Goal: Task Accomplishment & Management: Complete application form

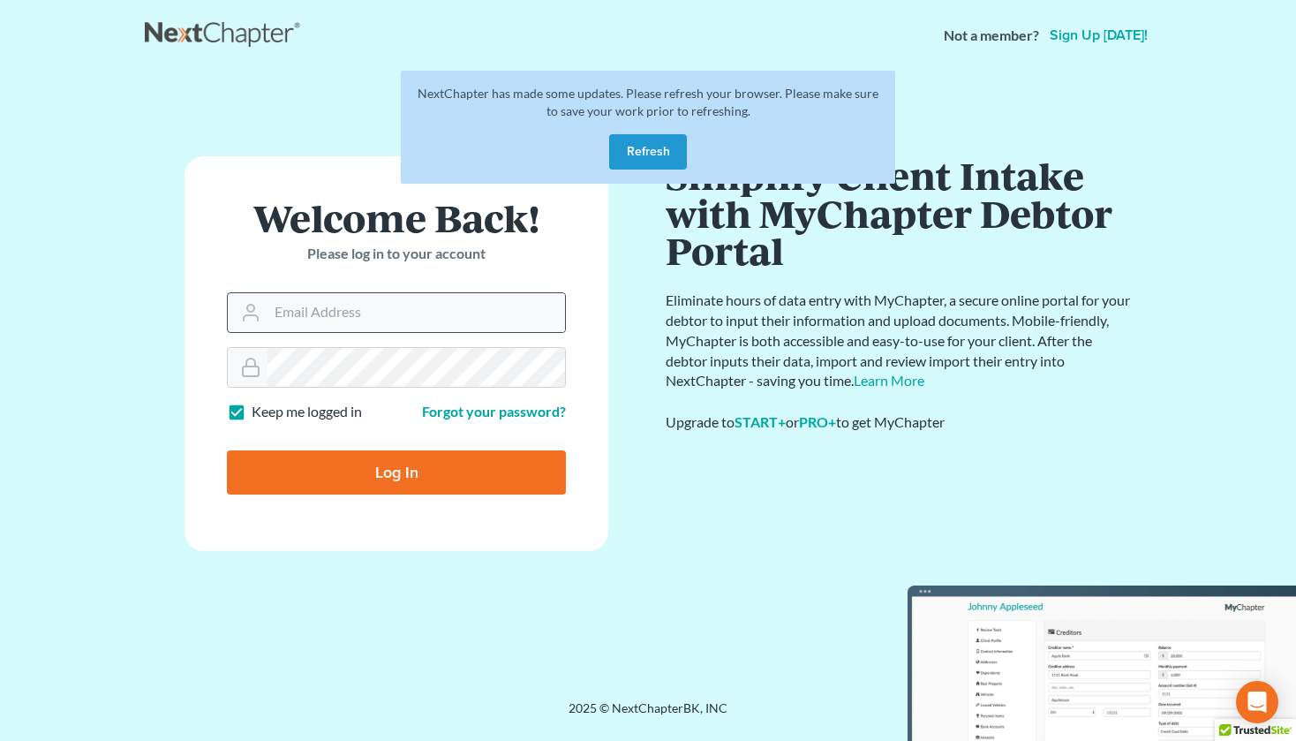
click at [254, 315] on icon at bounding box center [251, 317] width 14 height 5
click at [634, 158] on button "Refresh" at bounding box center [648, 151] width 78 height 35
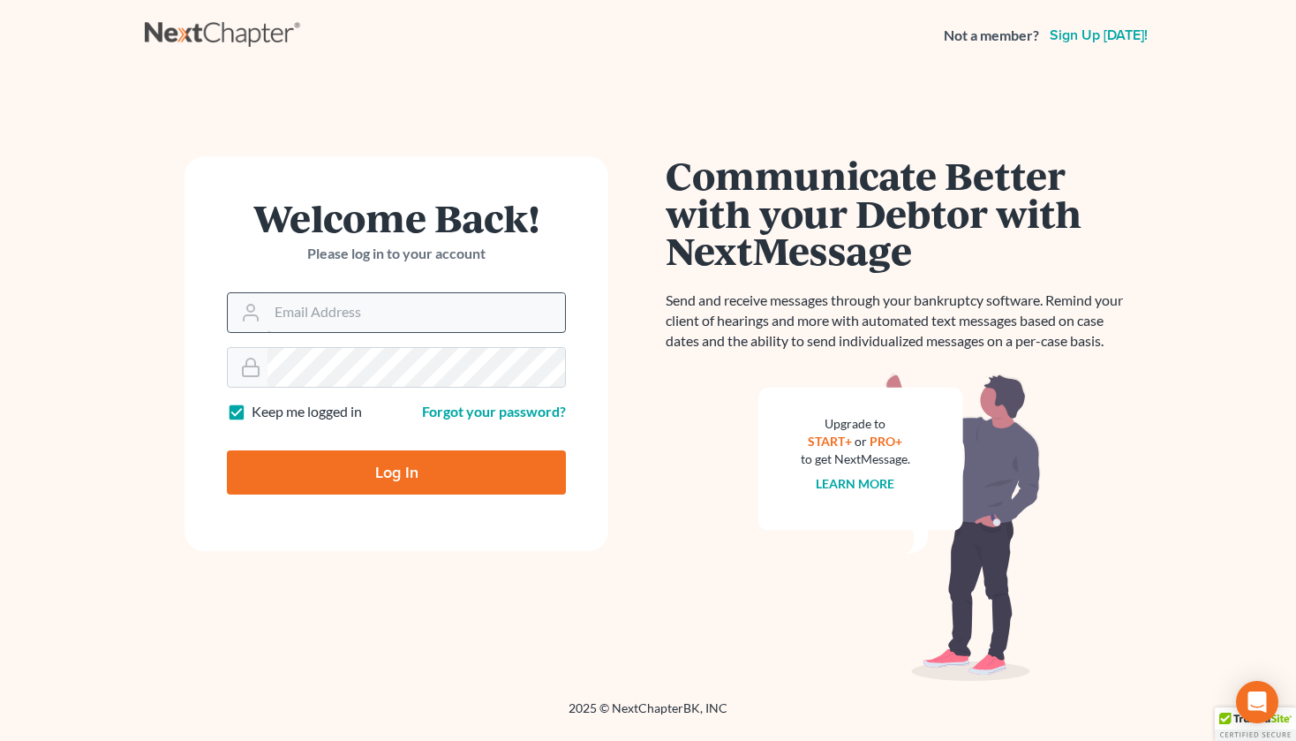
type input "[PERSON_NAME][EMAIL_ADDRESS][DOMAIN_NAME]"
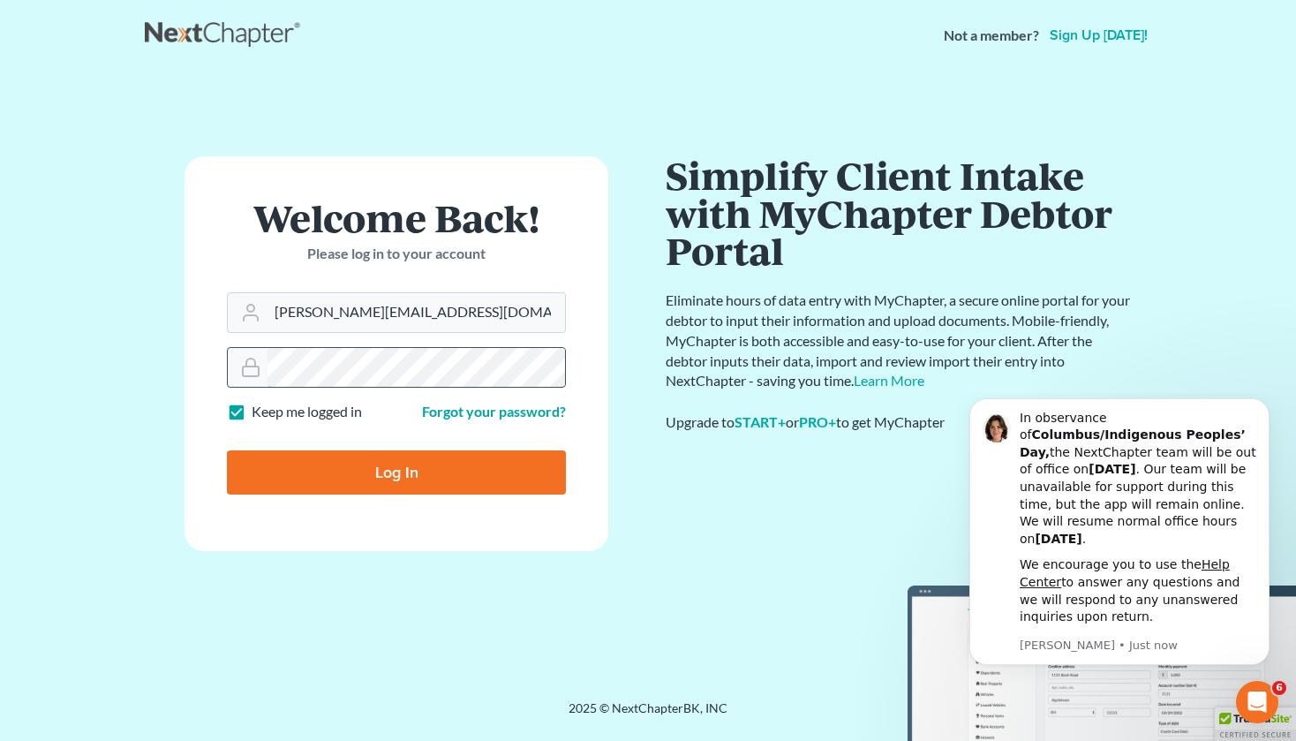
click at [227, 450] on input "Log In" at bounding box center [396, 472] width 339 height 44
type input "Thinking..."
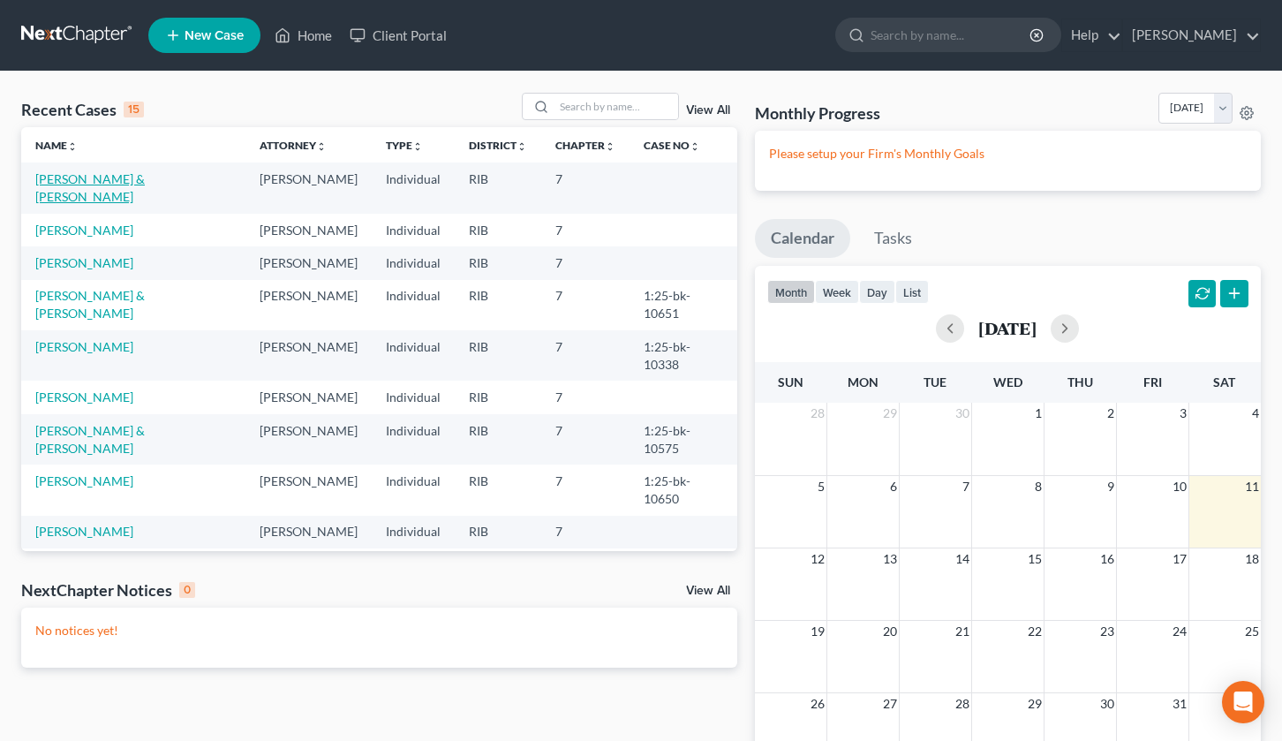
click at [58, 176] on link "[PERSON_NAME] & [PERSON_NAME]" at bounding box center [89, 187] width 109 height 33
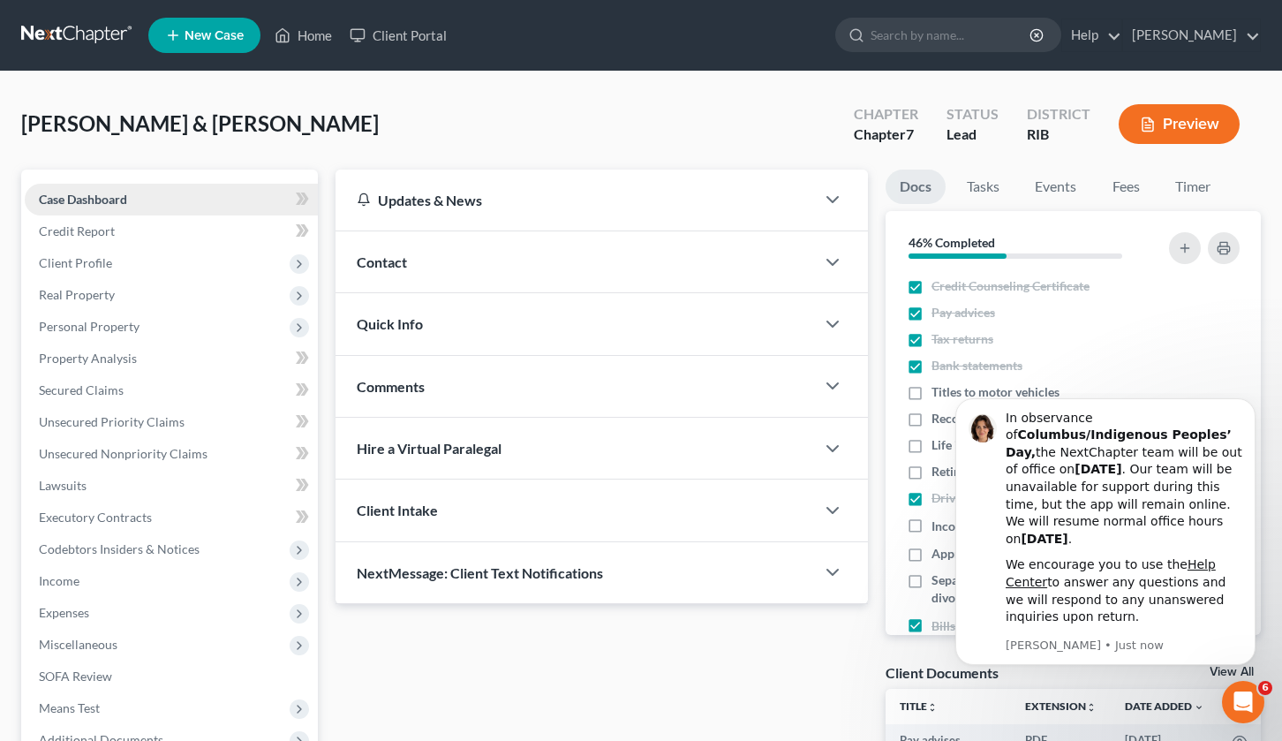
click at [99, 203] on span "Case Dashboard" at bounding box center [83, 199] width 88 height 15
click at [139, 195] on link "Case Dashboard" at bounding box center [171, 200] width 293 height 32
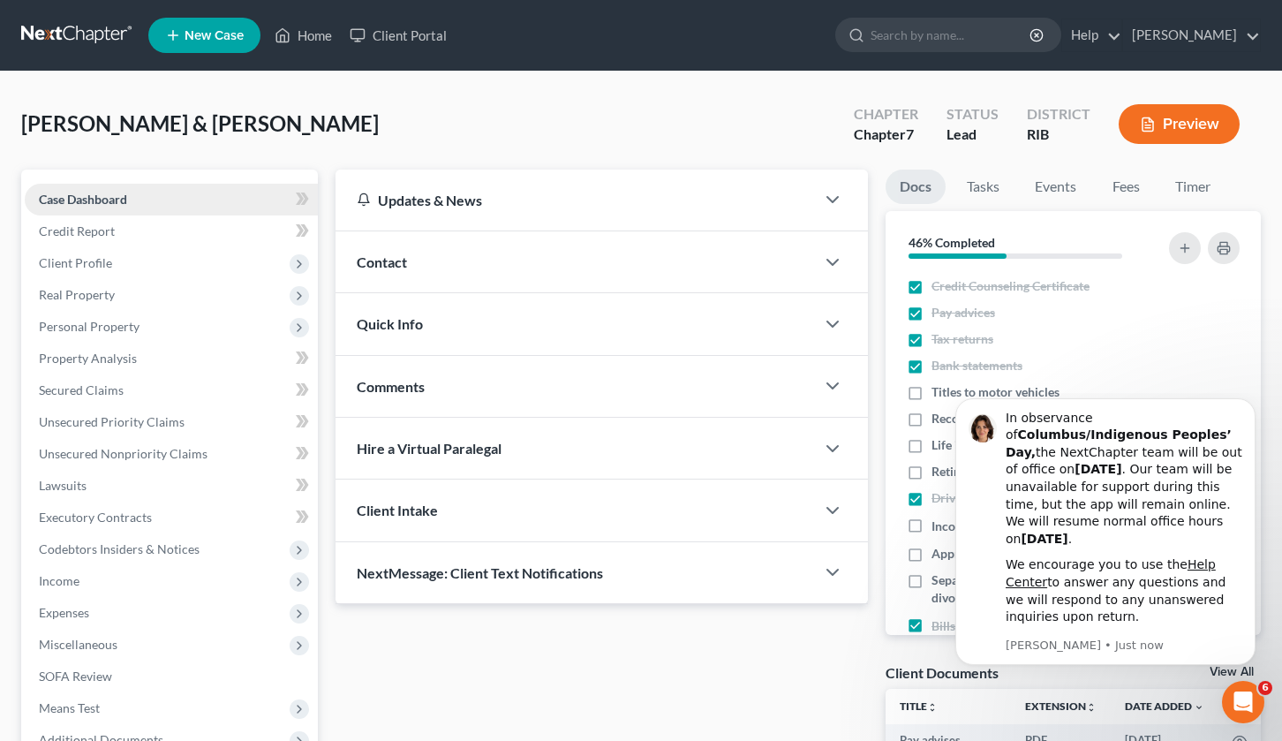
click at [139, 195] on link "Case Dashboard" at bounding box center [171, 200] width 293 height 32
click at [138, 258] on span "Client Profile" at bounding box center [171, 263] width 293 height 32
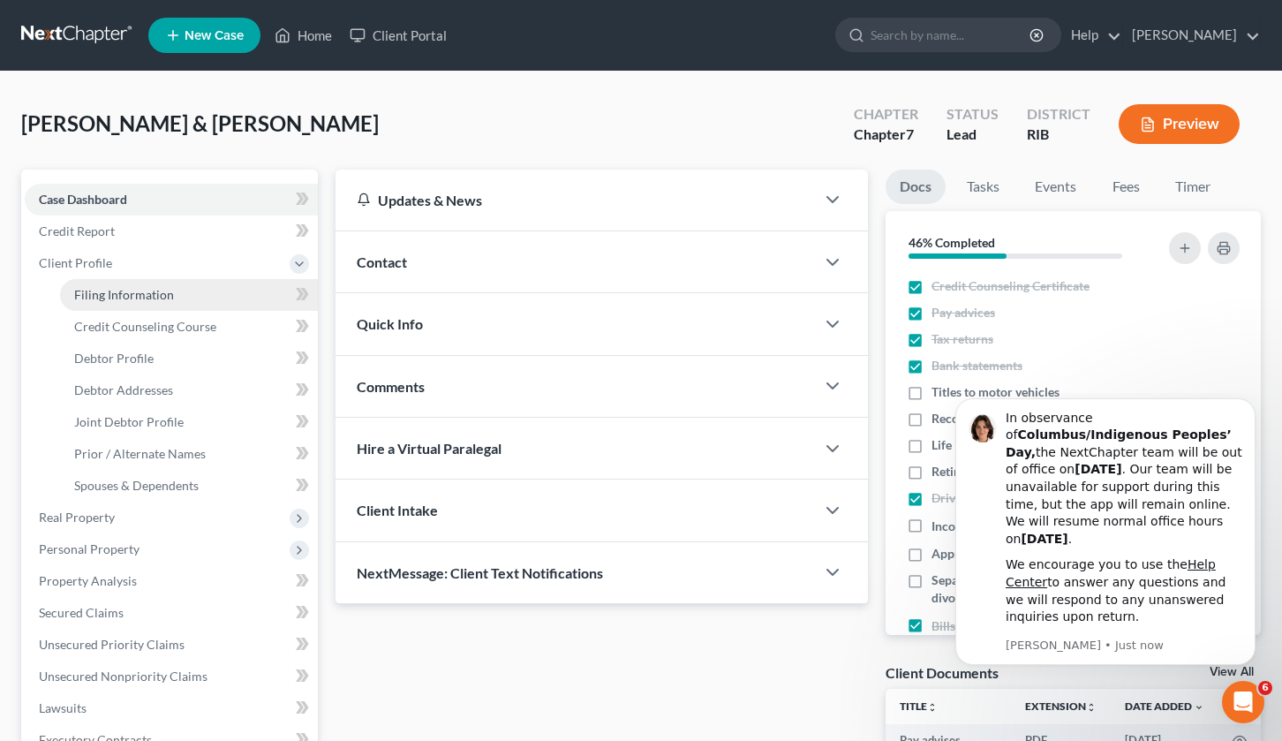
click at [148, 291] on span "Filing Information" at bounding box center [124, 294] width 100 height 15
select select "1"
select select "0"
select select "41"
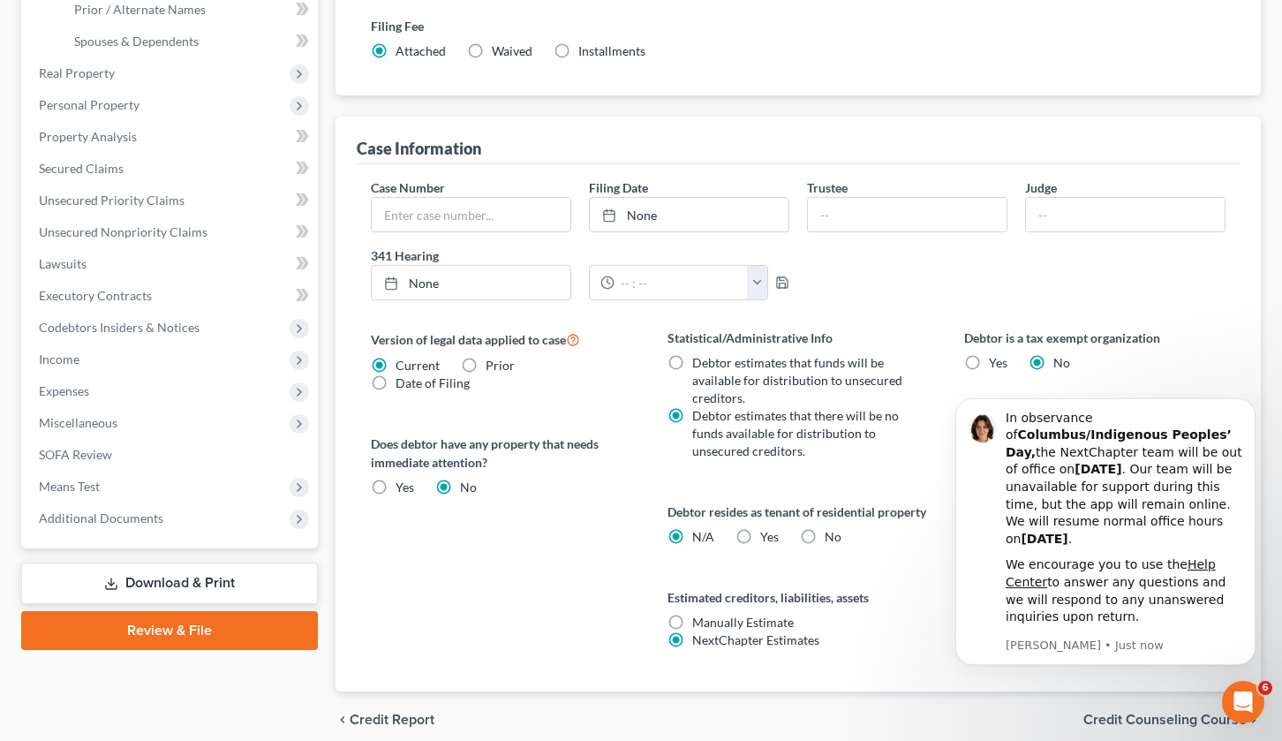
scroll to position [444, 0]
click at [760, 528] on label "Yes Yes" at bounding box center [769, 537] width 19 height 18
click at [767, 528] on input "Yes Yes" at bounding box center [772, 533] width 11 height 11
radio input "true"
radio input "false"
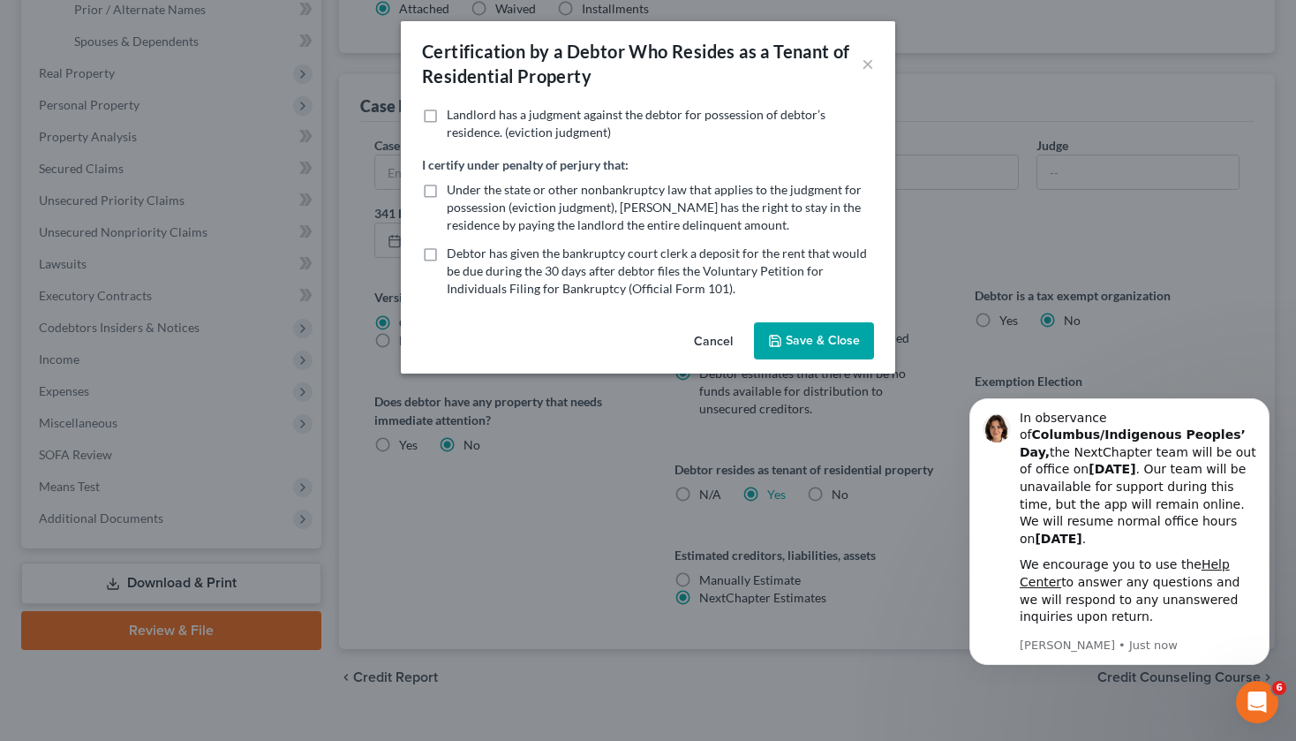
click at [813, 341] on button "Save & Close" at bounding box center [814, 340] width 120 height 37
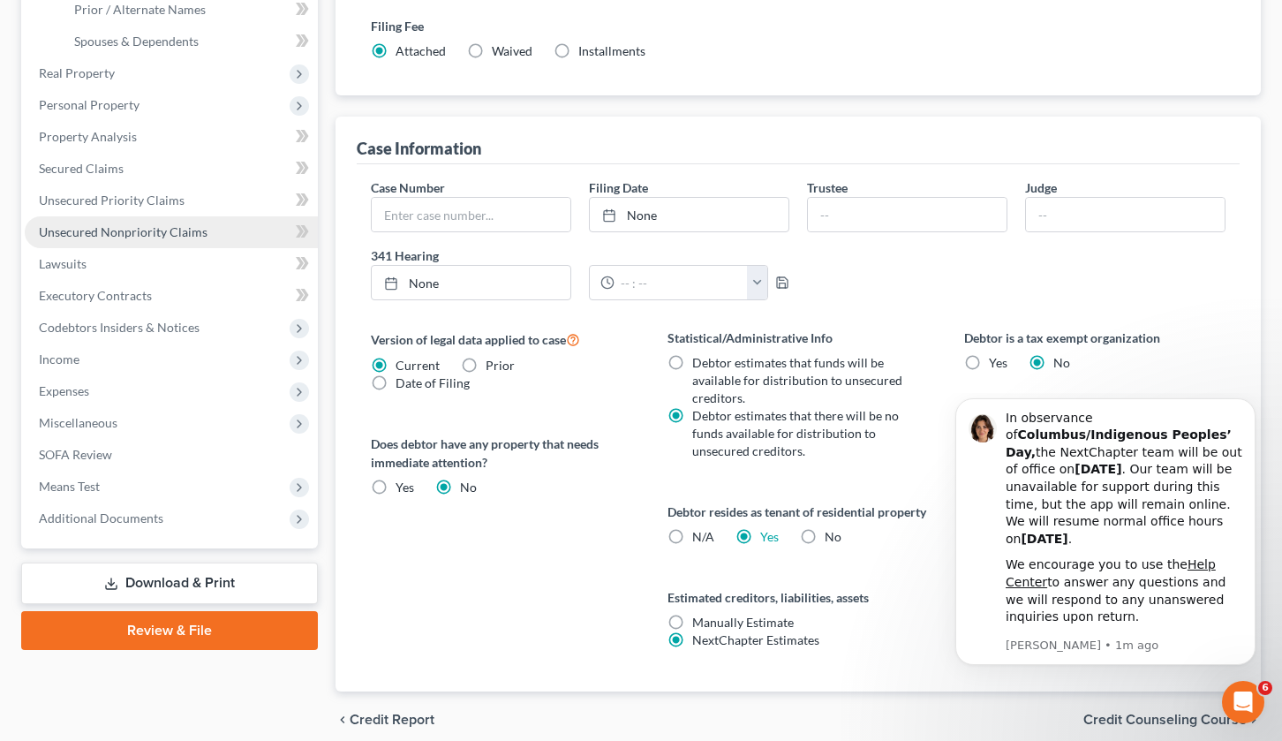
click at [171, 235] on span "Unsecured Nonpriority Claims" at bounding box center [123, 231] width 169 height 15
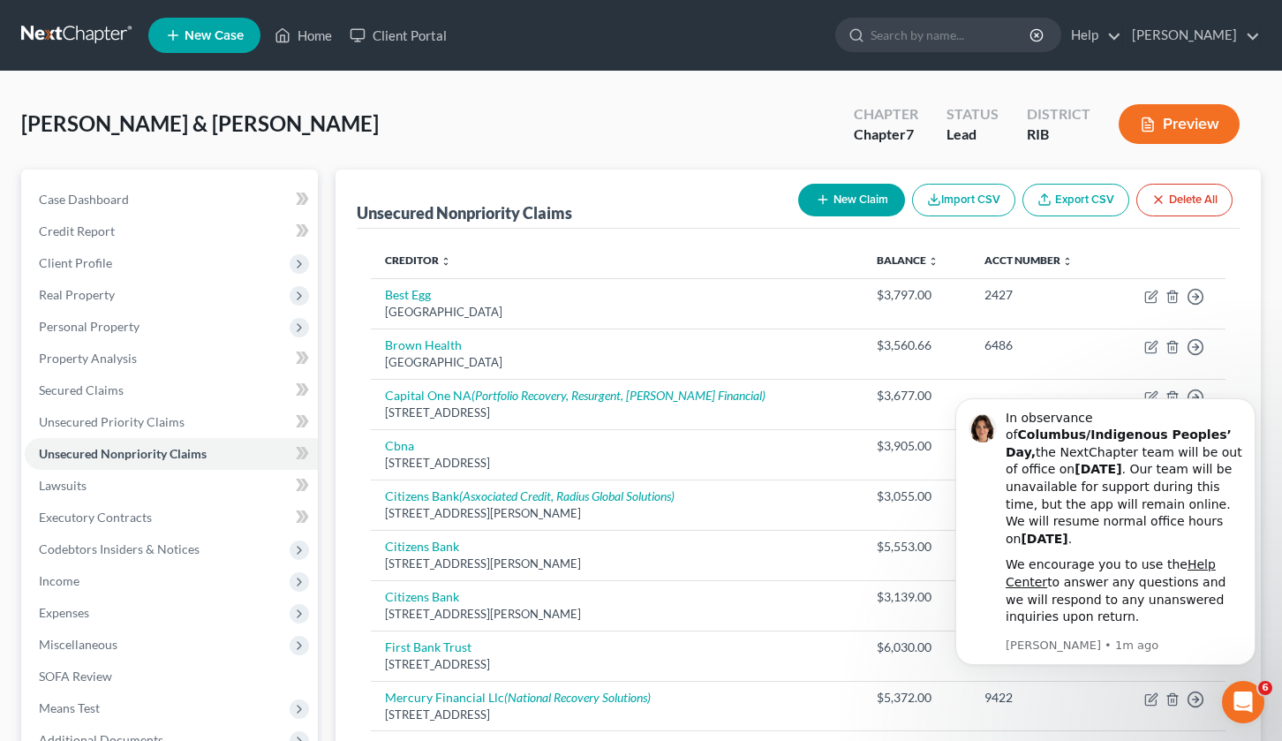
click at [1147, 698] on body "In observance of Columbus/Indigenous Peoples’ Day, the NextChapter team will be…" at bounding box center [1105, 562] width 339 height 325
click at [1142, 698] on body "In observance of Columbus/Indigenous Peoples’ Day, the NextChapter team will be…" at bounding box center [1105, 562] width 339 height 325
click at [1250, 406] on icon "Dismiss notification" at bounding box center [1249, 403] width 6 height 6
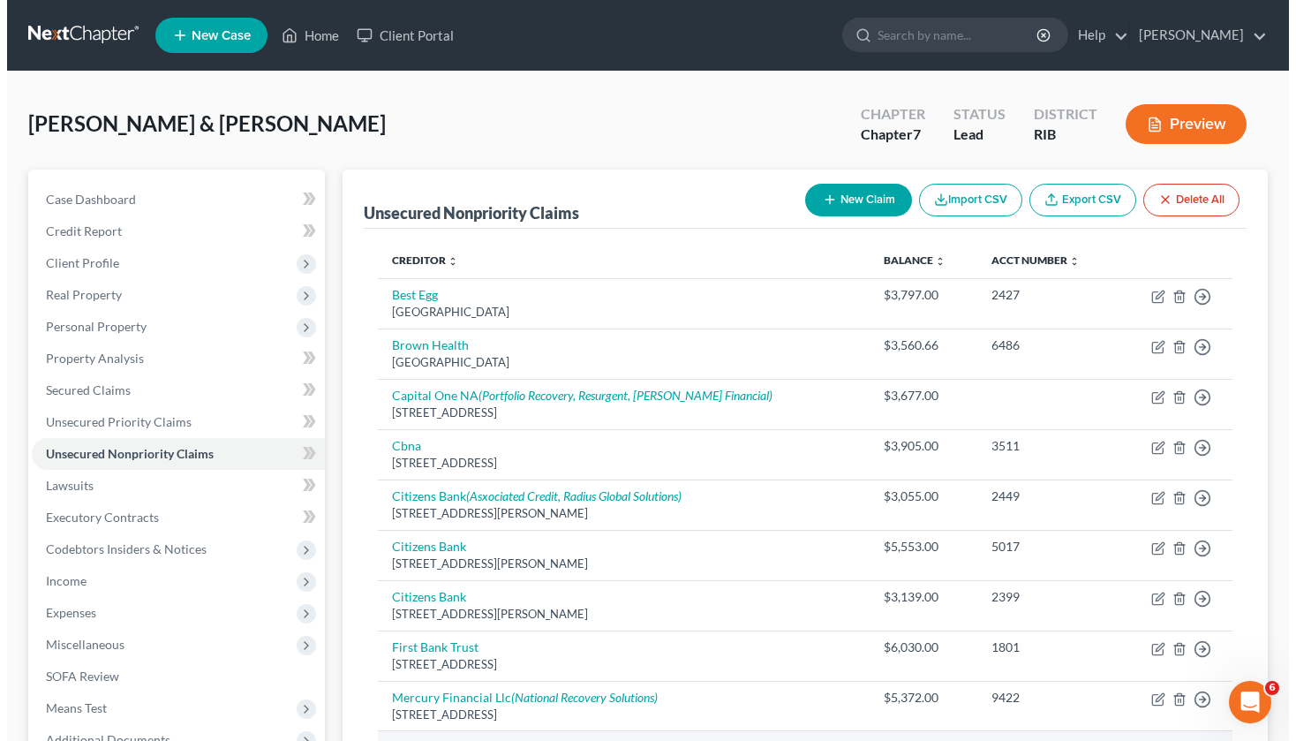
scroll to position [110, 0]
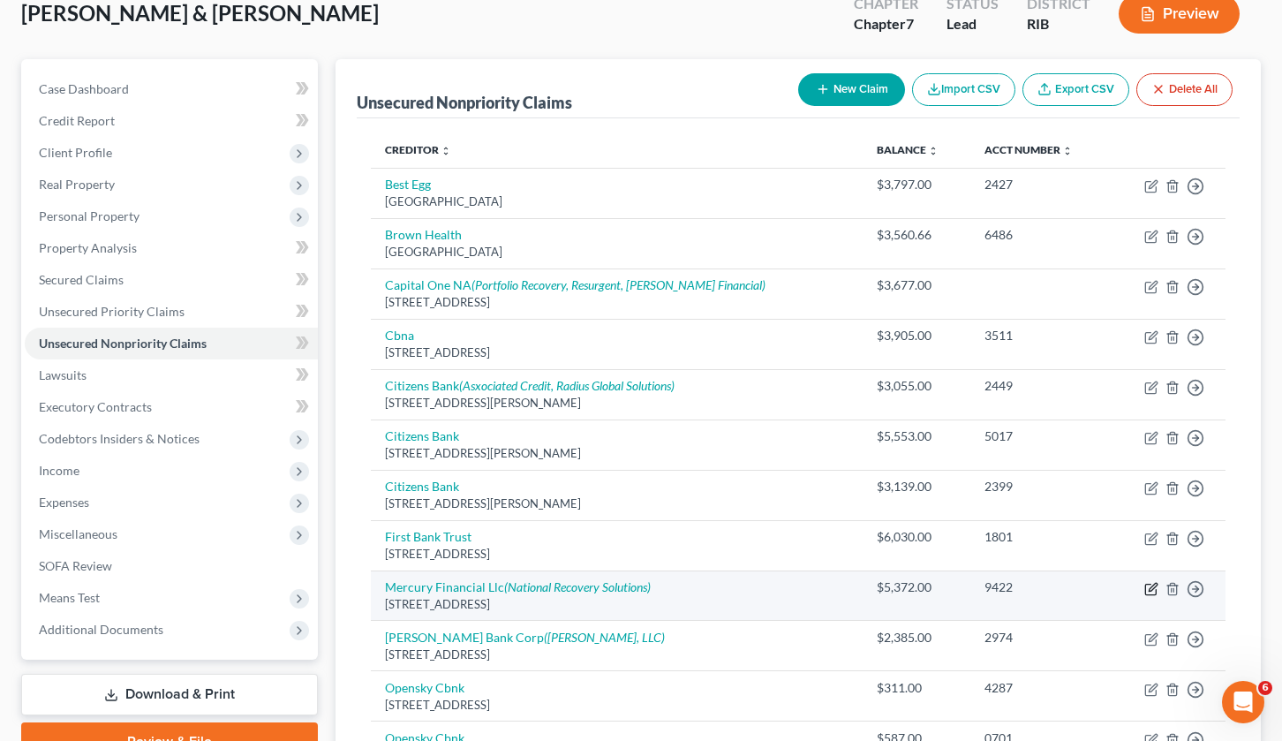
click at [1148, 591] on icon "button" at bounding box center [1151, 589] width 14 height 14
select select "25"
select select "1"
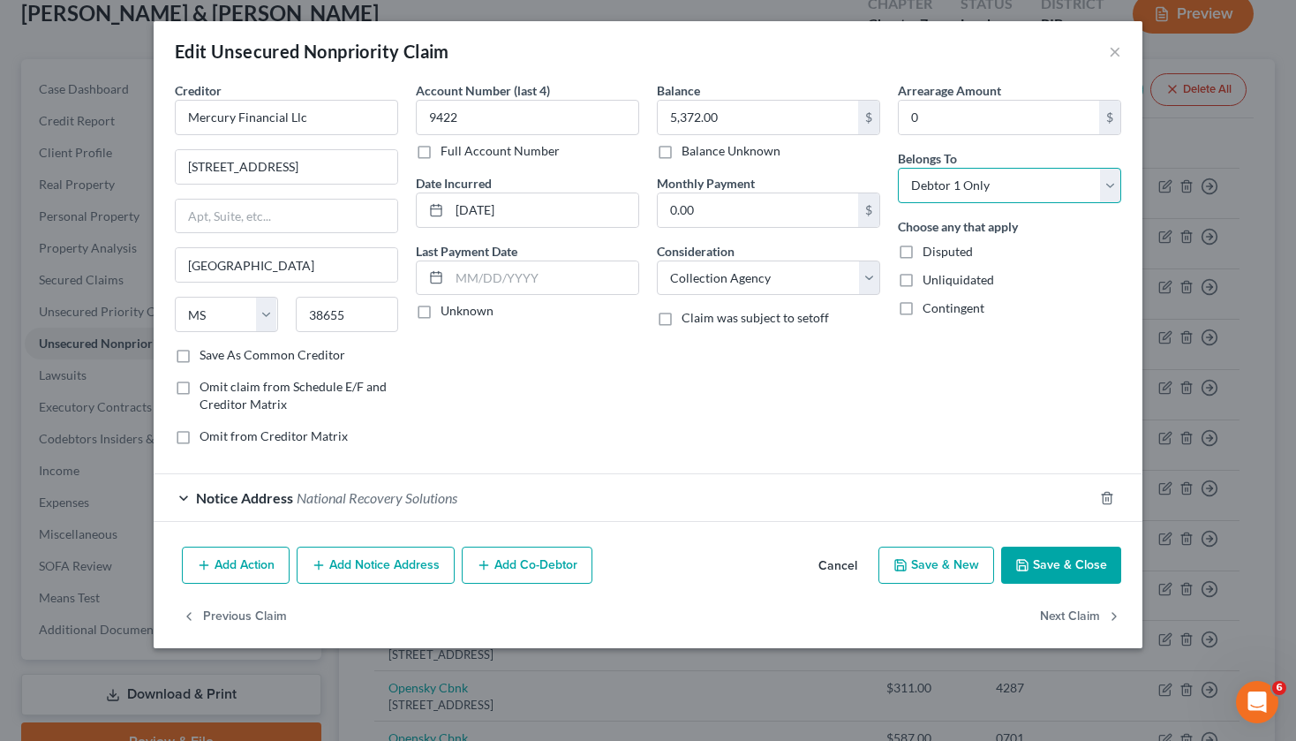
click at [1104, 191] on select "Select Debtor 1 Only Debtor 2 Only Debtor 1 And Debtor 2 Only At Least One Of T…" at bounding box center [1009, 185] width 223 height 35
select select "2"
click at [898, 168] on select "Select Debtor 1 Only Debtor 2 Only Debtor 1 And Debtor 2 Only At Least One Of T…" at bounding box center [1009, 185] width 223 height 35
click at [1056, 563] on button "Save & Close" at bounding box center [1061, 564] width 120 height 37
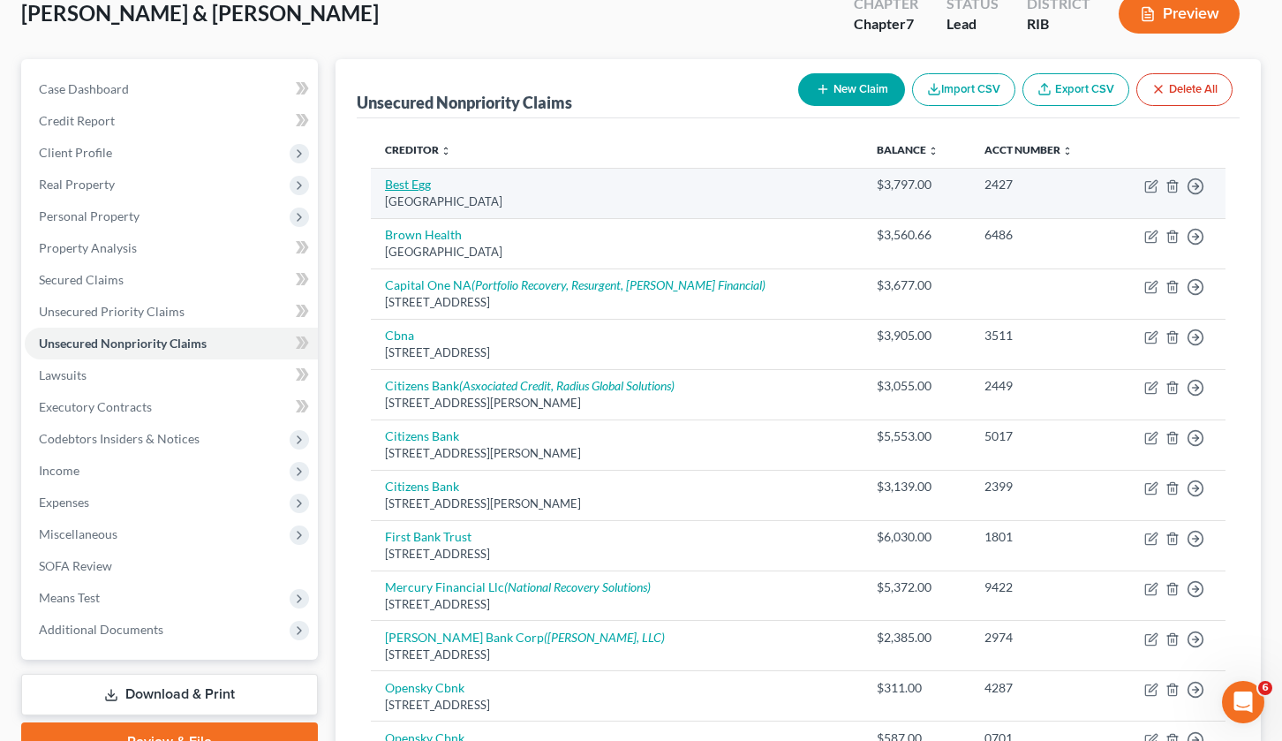
click at [429, 179] on link "Best Egg" at bounding box center [408, 184] width 46 height 15
select select "39"
select select "1"
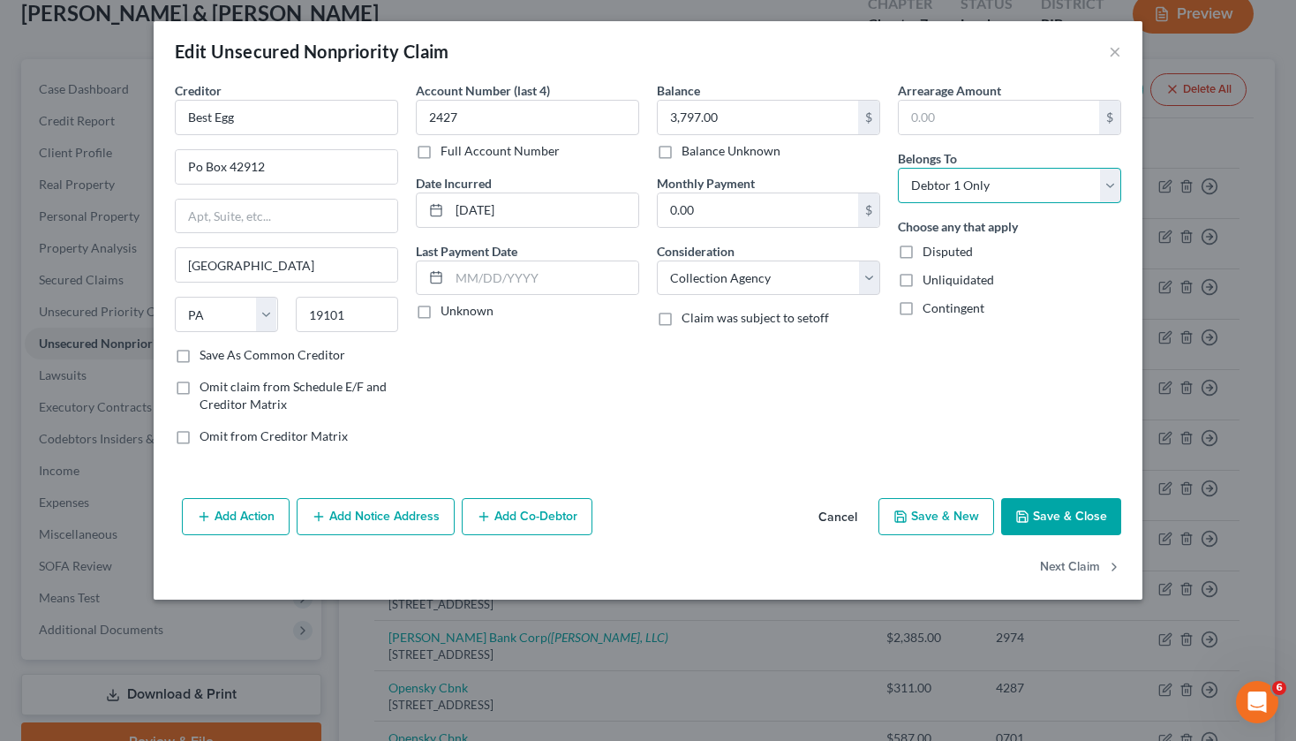
click at [1103, 186] on select "Select Debtor 1 Only Debtor 2 Only Debtor 1 And Debtor 2 Only At Least One Of T…" at bounding box center [1009, 185] width 223 height 35
click at [898, 168] on select "Select Debtor 1 Only Debtor 2 Only Debtor 1 And Debtor 2 Only At Least One Of T…" at bounding box center [1009, 185] width 223 height 35
drag, startPoint x: 1103, startPoint y: 186, endPoint x: 1094, endPoint y: 200, distance: 16.4
click at [1103, 186] on select "Select Debtor 1 Only Debtor 2 Only Debtor 1 And Debtor 2 Only At Least One Of T…" at bounding box center [1009, 185] width 223 height 35
select select "2"
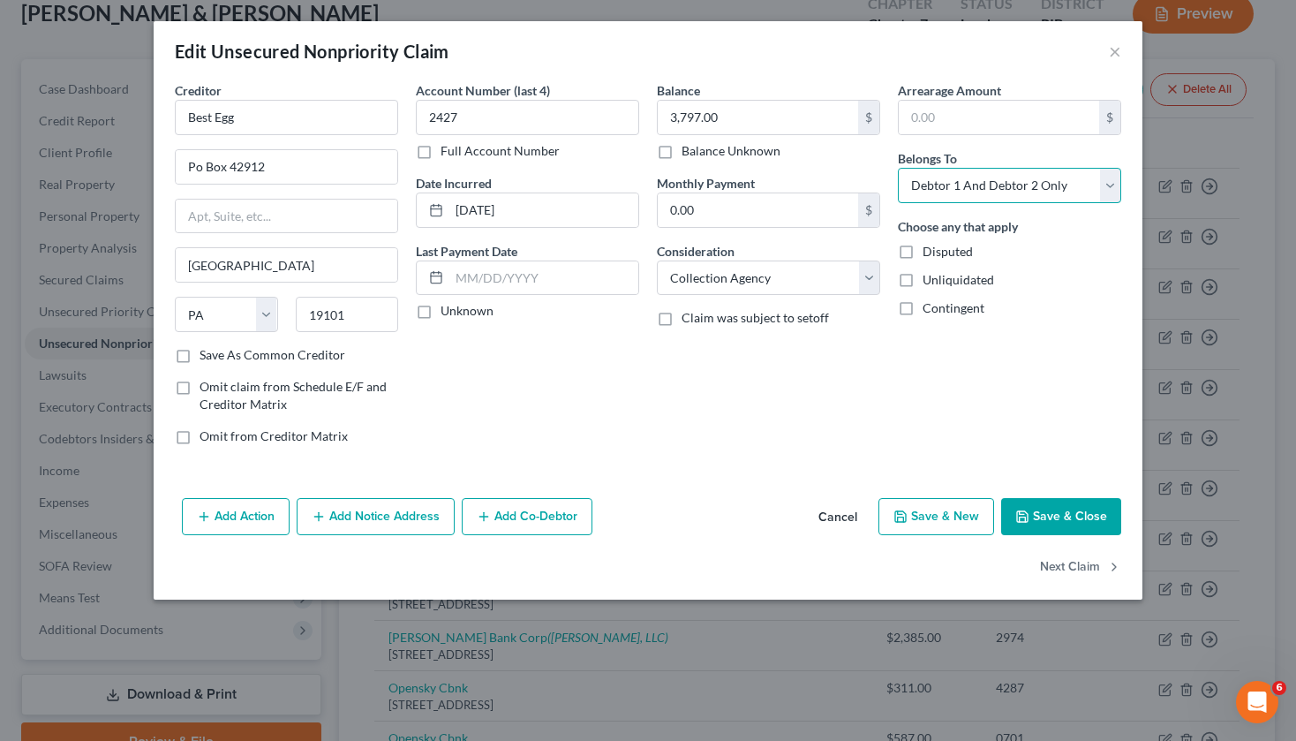
click at [898, 168] on select "Select Debtor 1 Only Debtor 2 Only Debtor 1 And Debtor 2 Only At Least One Of T…" at bounding box center [1009, 185] width 223 height 35
click at [1045, 506] on button "Save & Close" at bounding box center [1061, 516] width 120 height 37
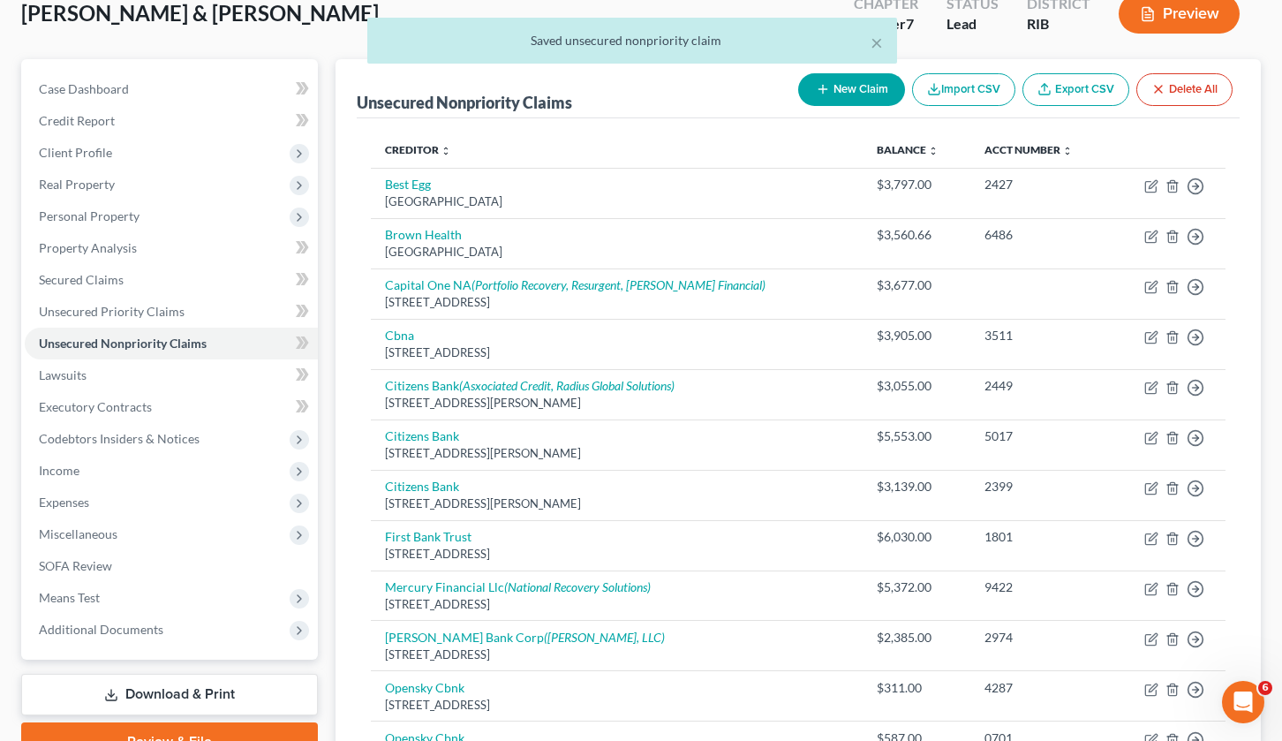
click at [1169, 12] on button "Preview" at bounding box center [1178, 14] width 121 height 40
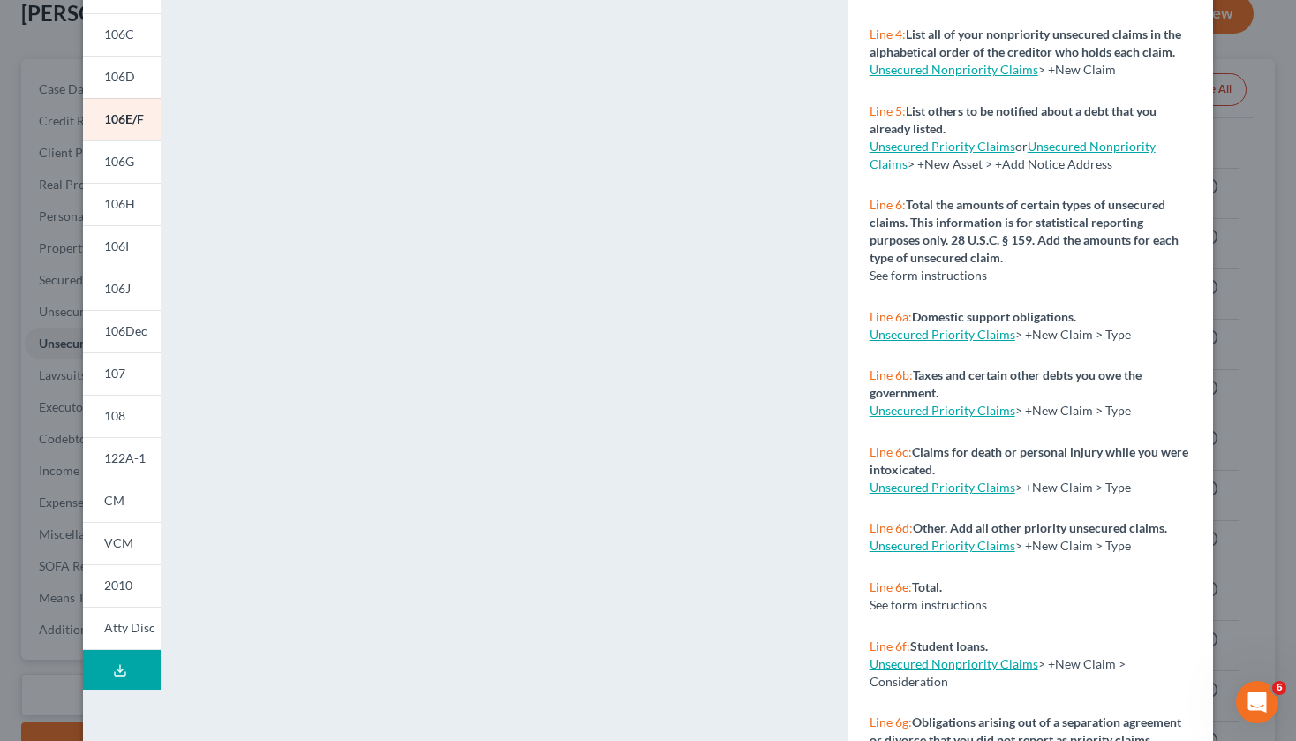
scroll to position [255, 0]
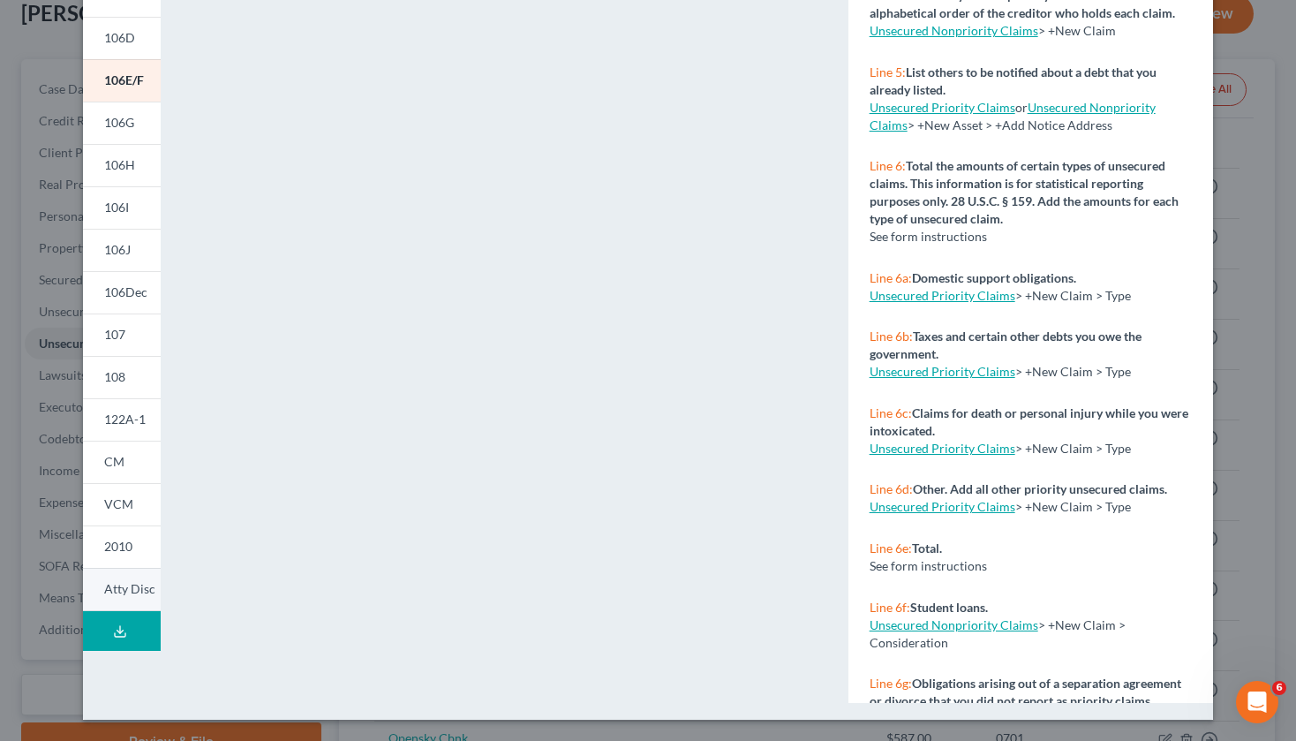
click at [114, 596] on span "Atty Disc" at bounding box center [129, 588] width 51 height 15
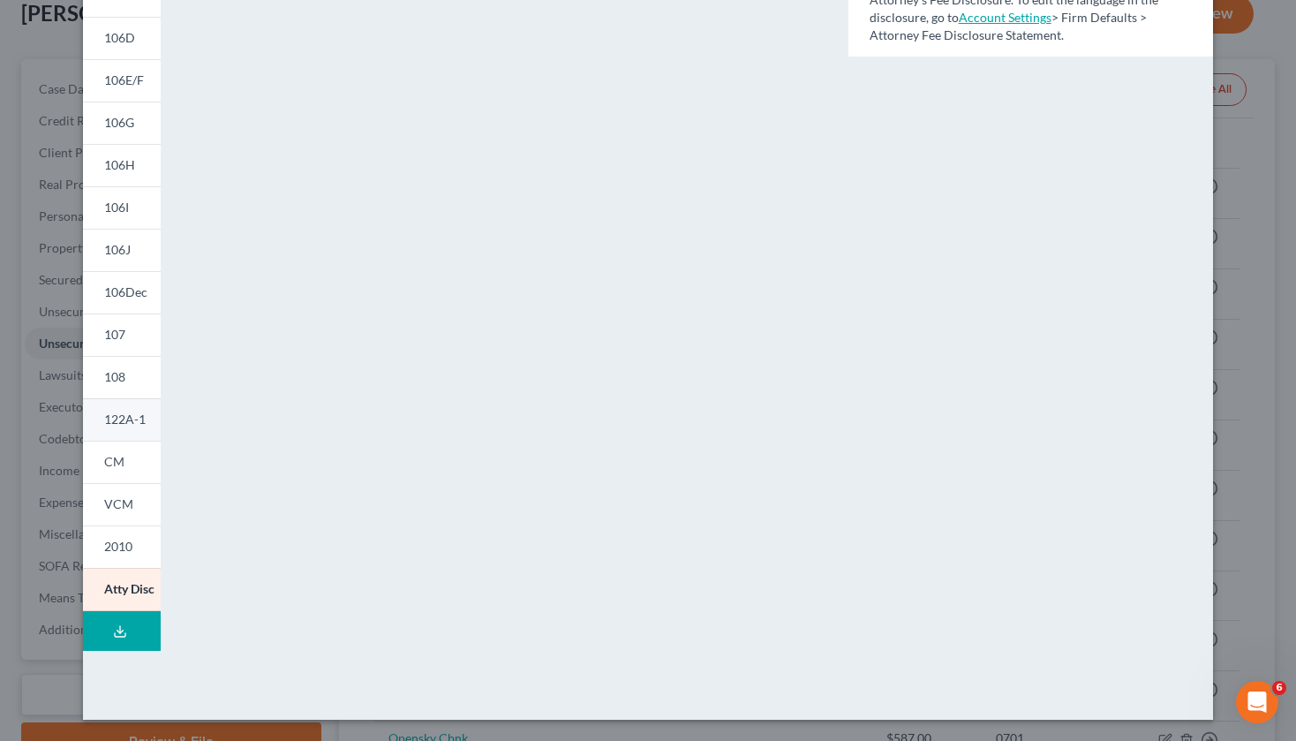
click at [113, 423] on span "122A-1" at bounding box center [124, 418] width 41 height 15
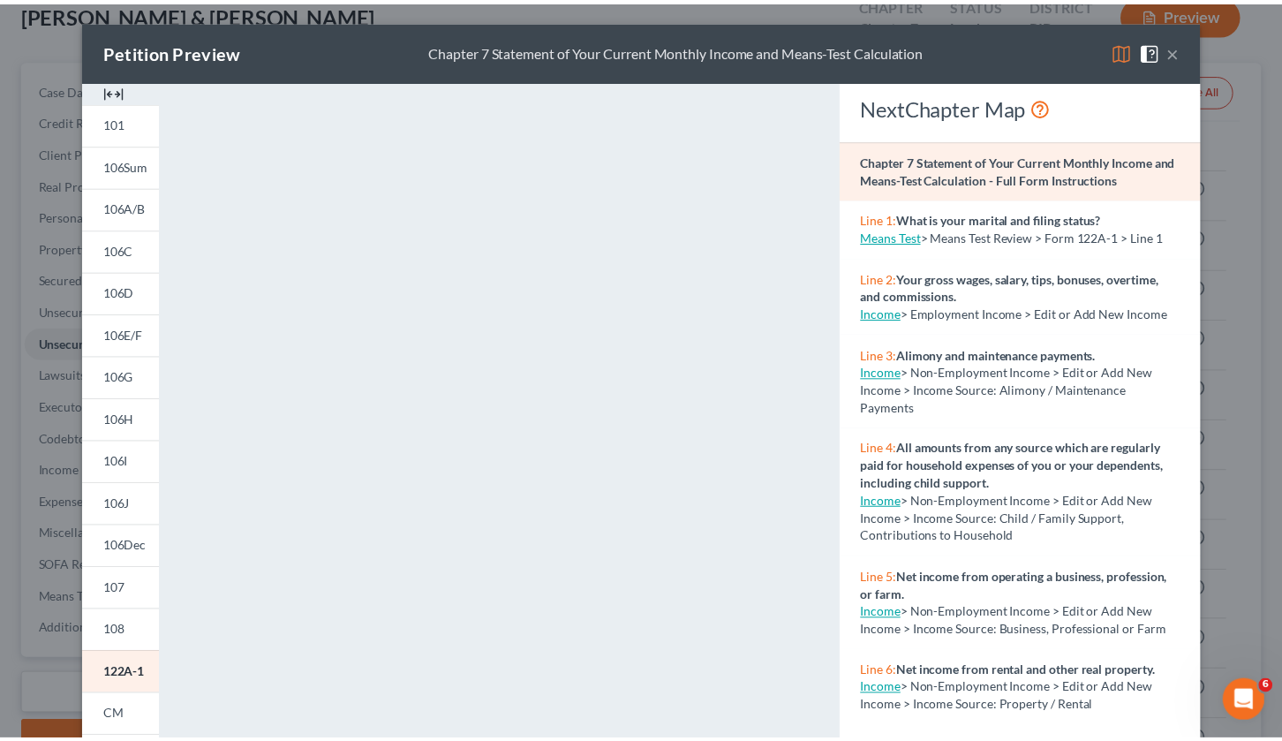
scroll to position [0, 0]
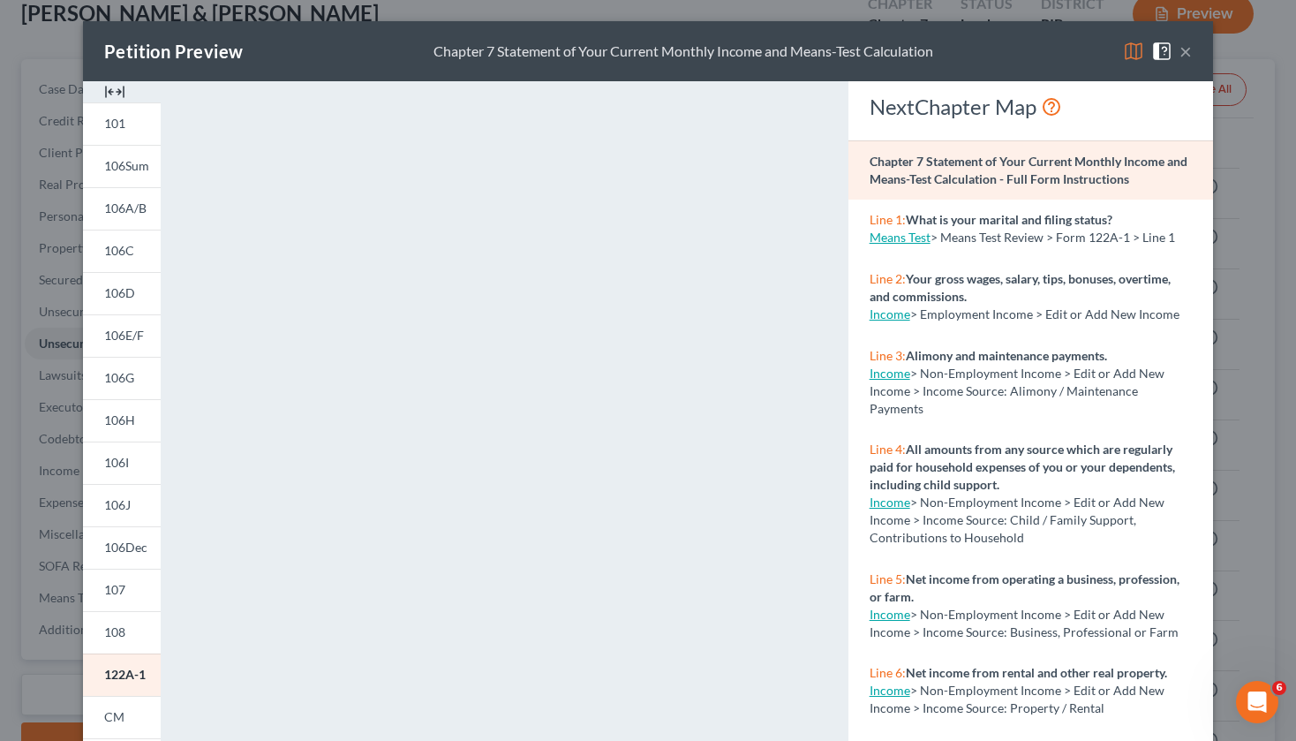
click at [1179, 52] on button "×" at bounding box center [1185, 51] width 12 height 21
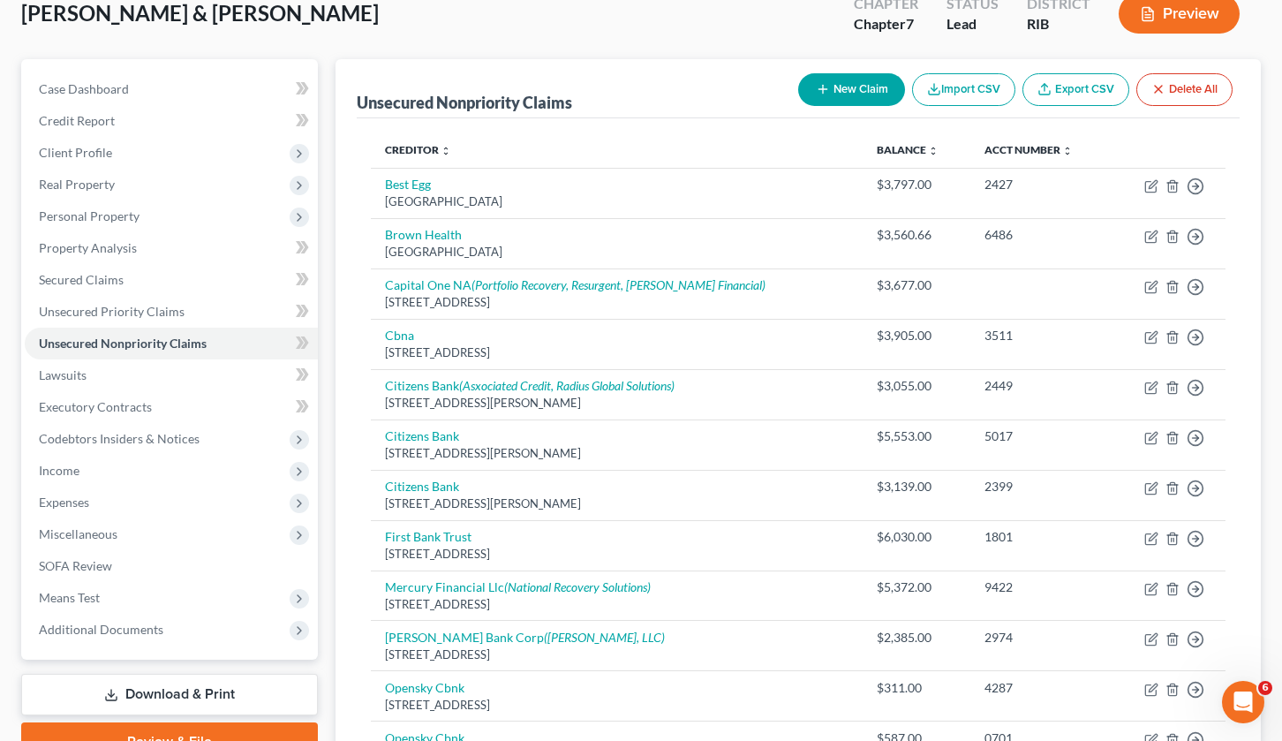
click at [199, 691] on link "Download & Print" at bounding box center [169, 694] width 297 height 41
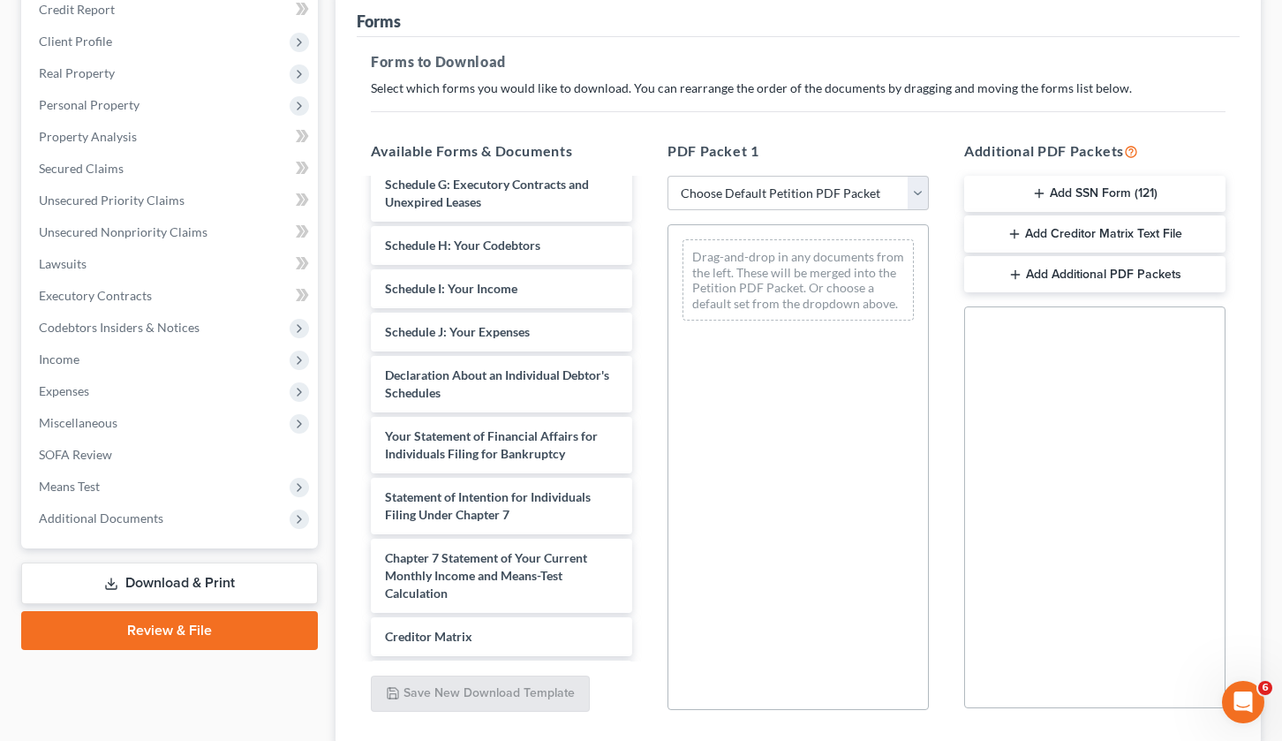
scroll to position [509, 0]
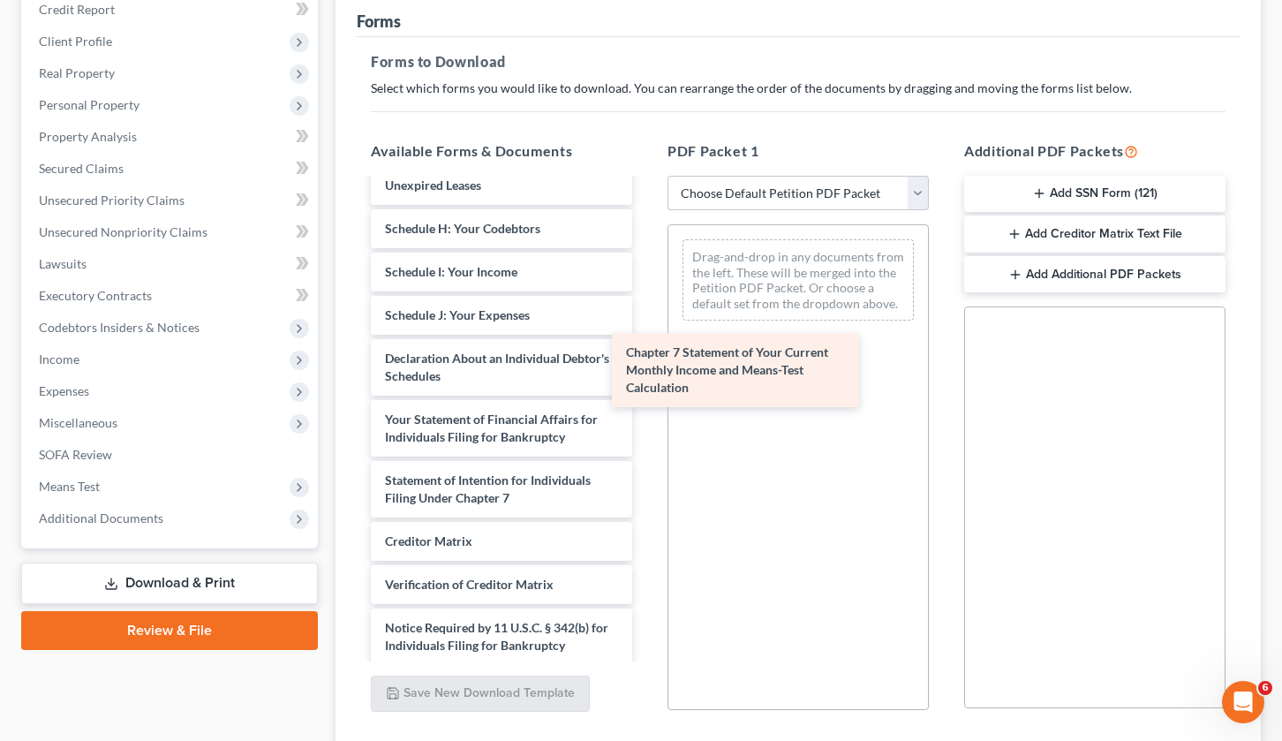
drag, startPoint x: 471, startPoint y: 550, endPoint x: 743, endPoint y: 332, distance: 349.2
click at [646, 333] on div "Chapter 7 Statement of Your Current Monthly Income and Means-Test Calculation P…" at bounding box center [502, 189] width 290 height 1037
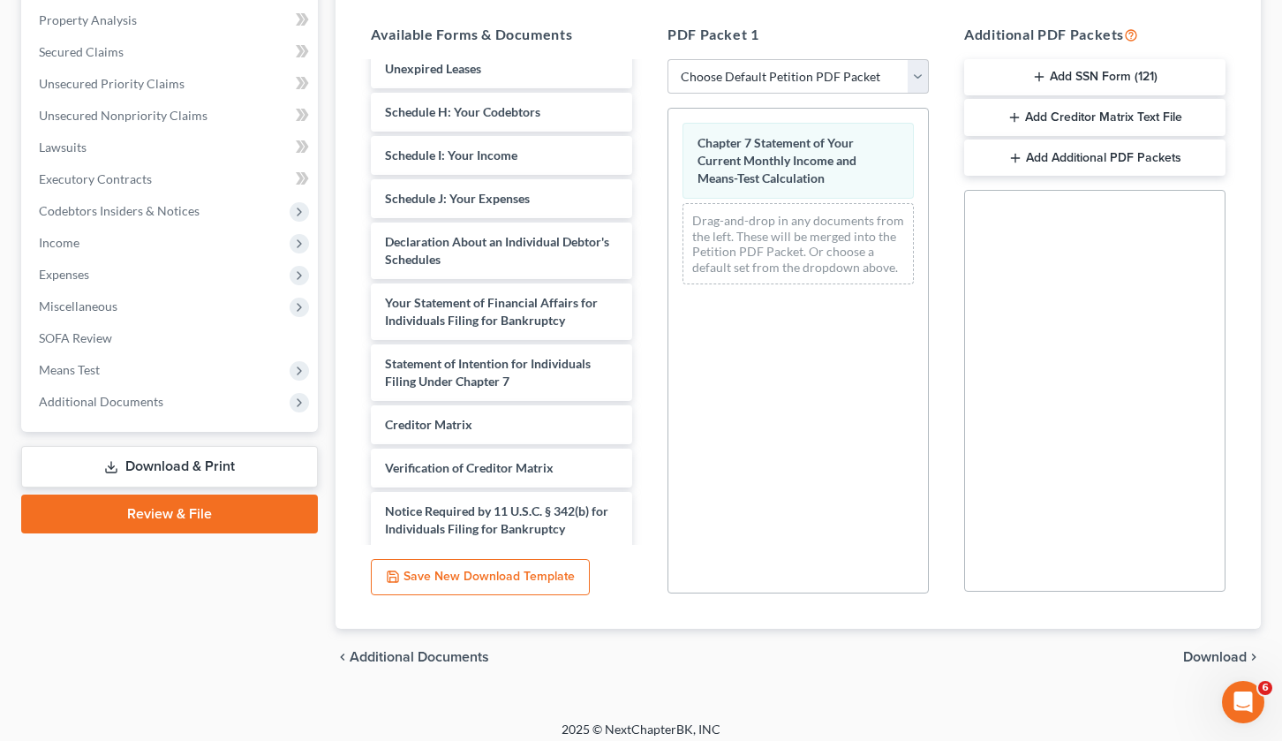
scroll to position [350, 0]
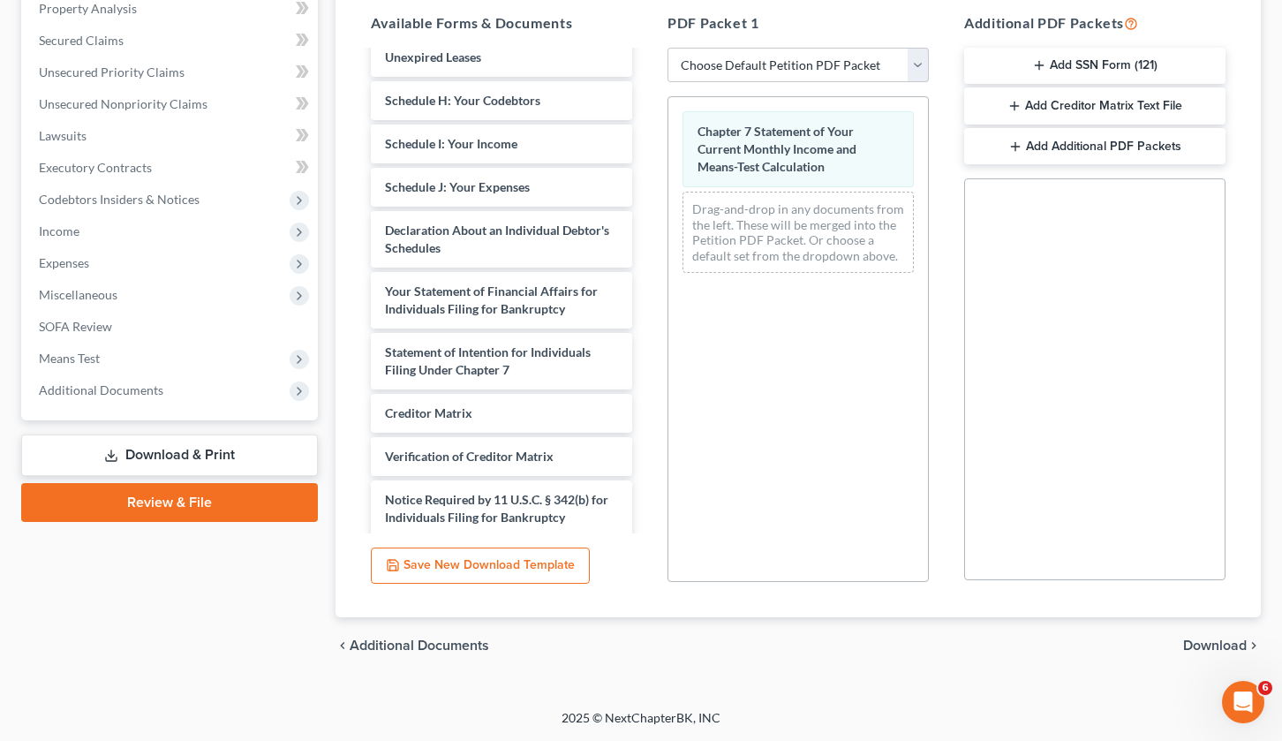
click at [1207, 648] on span "Download" at bounding box center [1215, 645] width 64 height 14
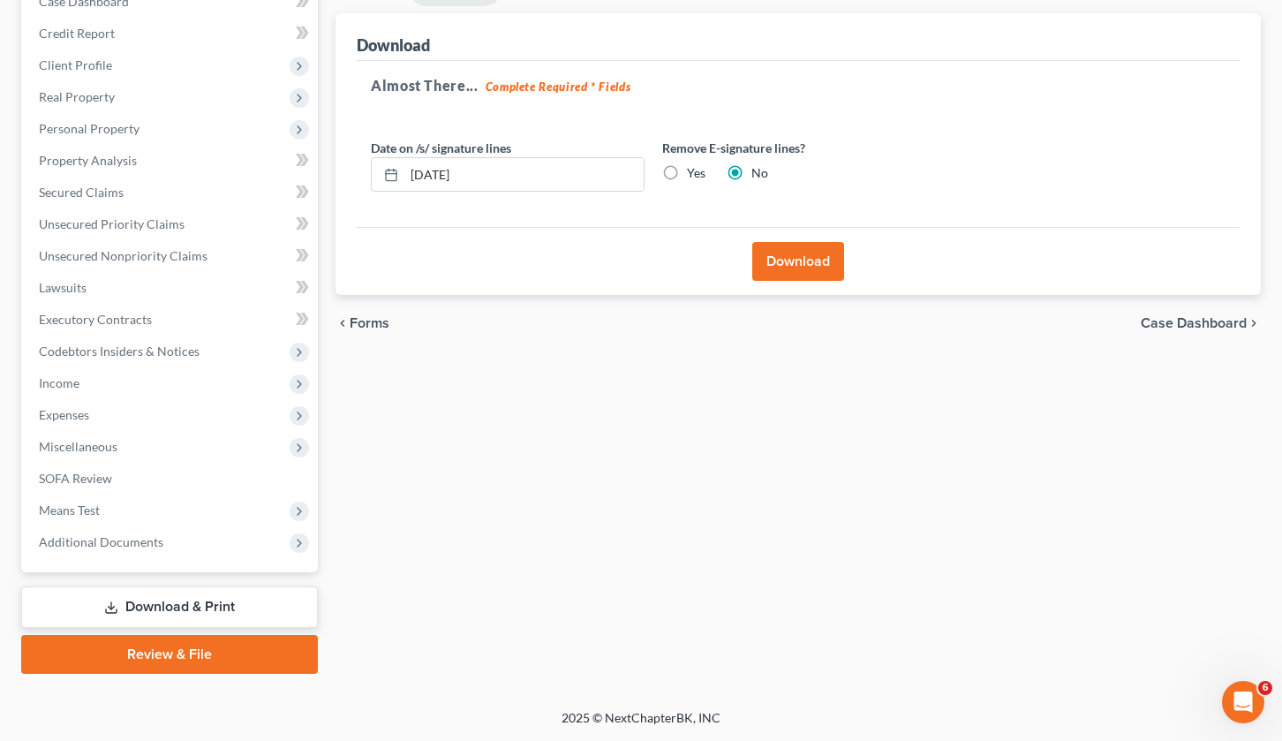
scroll to position [198, 0]
click at [791, 263] on button "Download" at bounding box center [798, 261] width 92 height 39
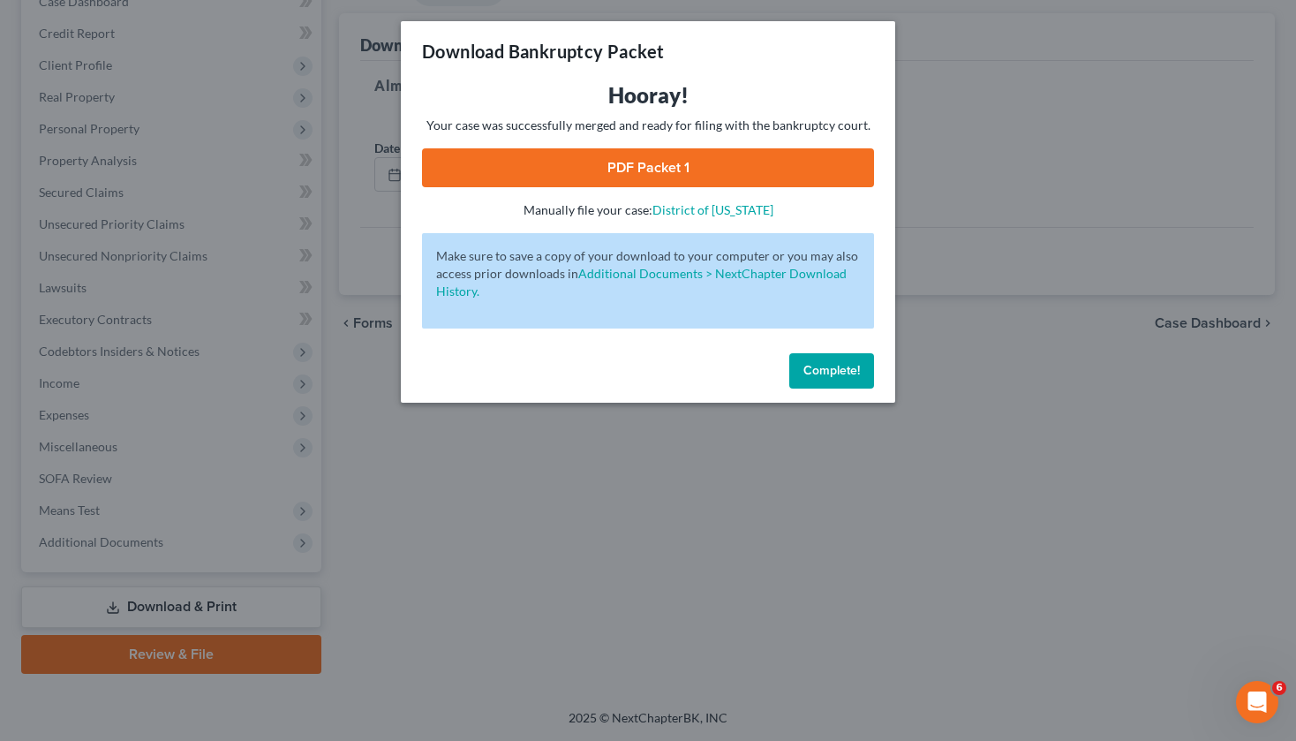
click at [629, 167] on link "PDF Packet 1" at bounding box center [648, 167] width 452 height 39
click at [830, 371] on span "Complete!" at bounding box center [831, 370] width 56 height 15
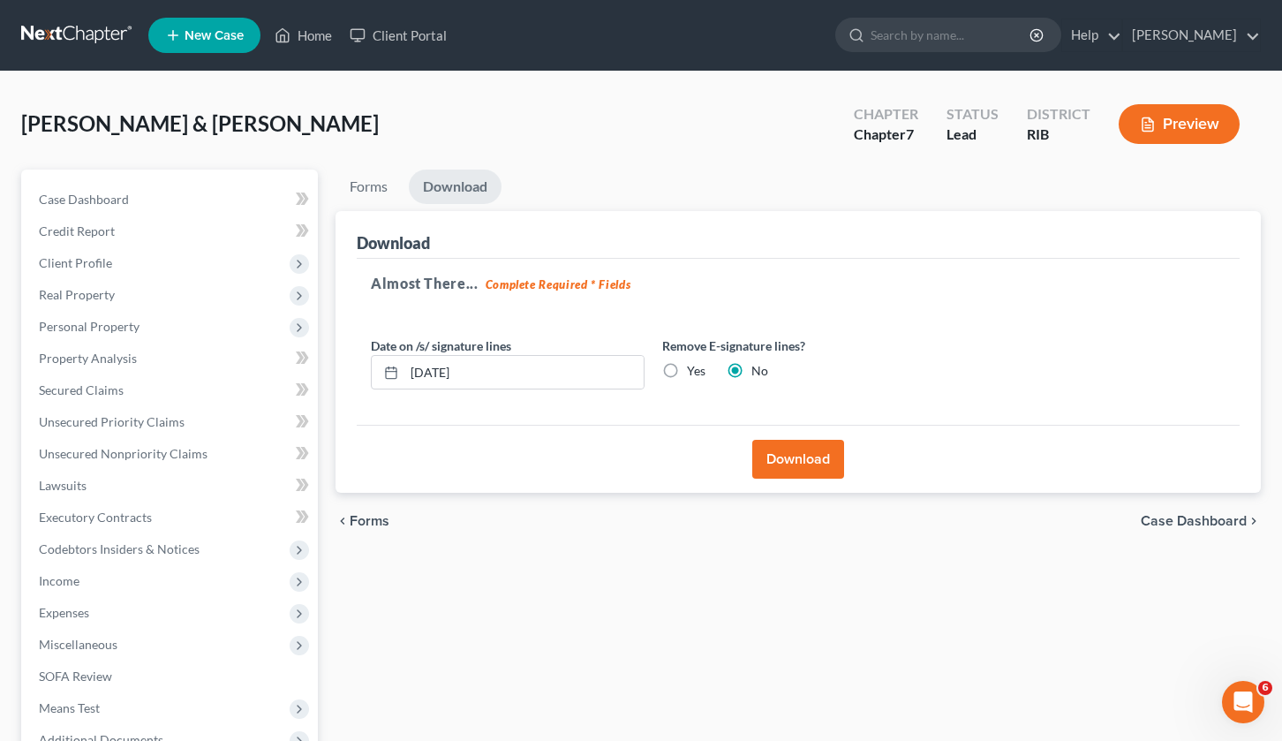
scroll to position [0, 0]
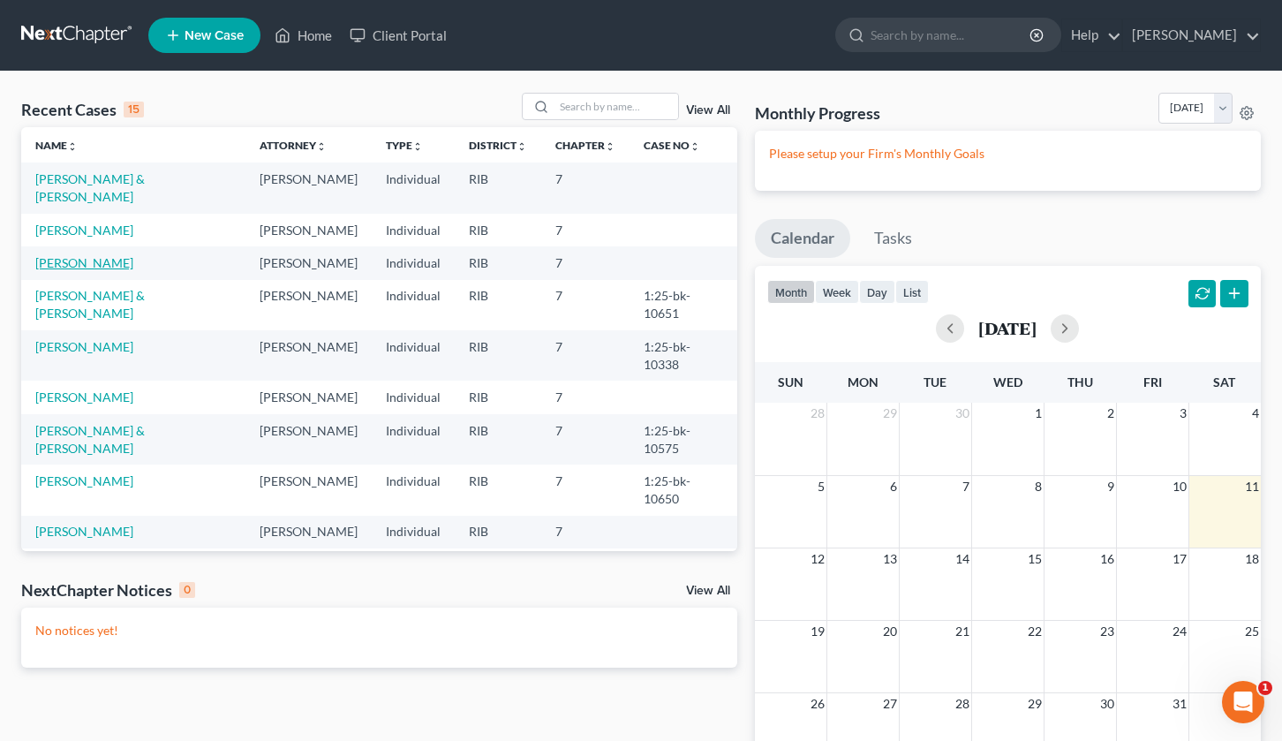
click at [63, 255] on link "[PERSON_NAME]" at bounding box center [84, 262] width 98 height 15
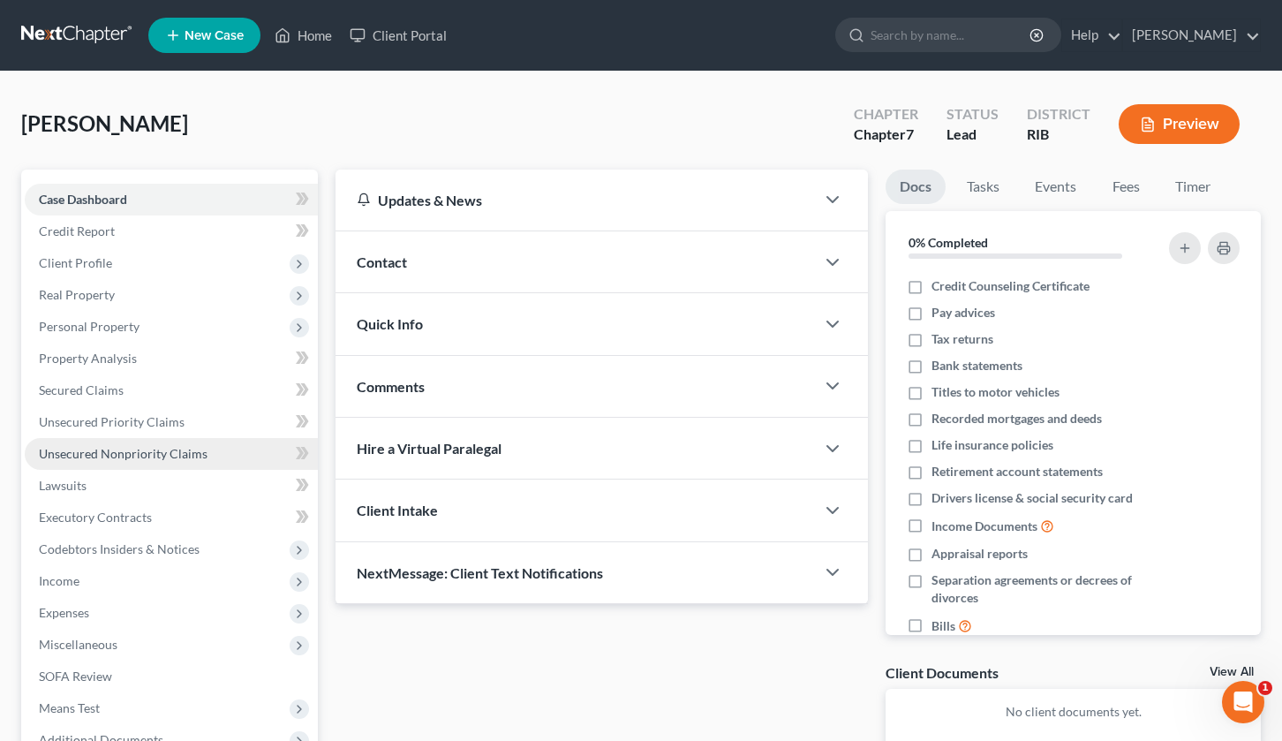
click at [157, 448] on span "Unsecured Nonpriority Claims" at bounding box center [123, 453] width 169 height 15
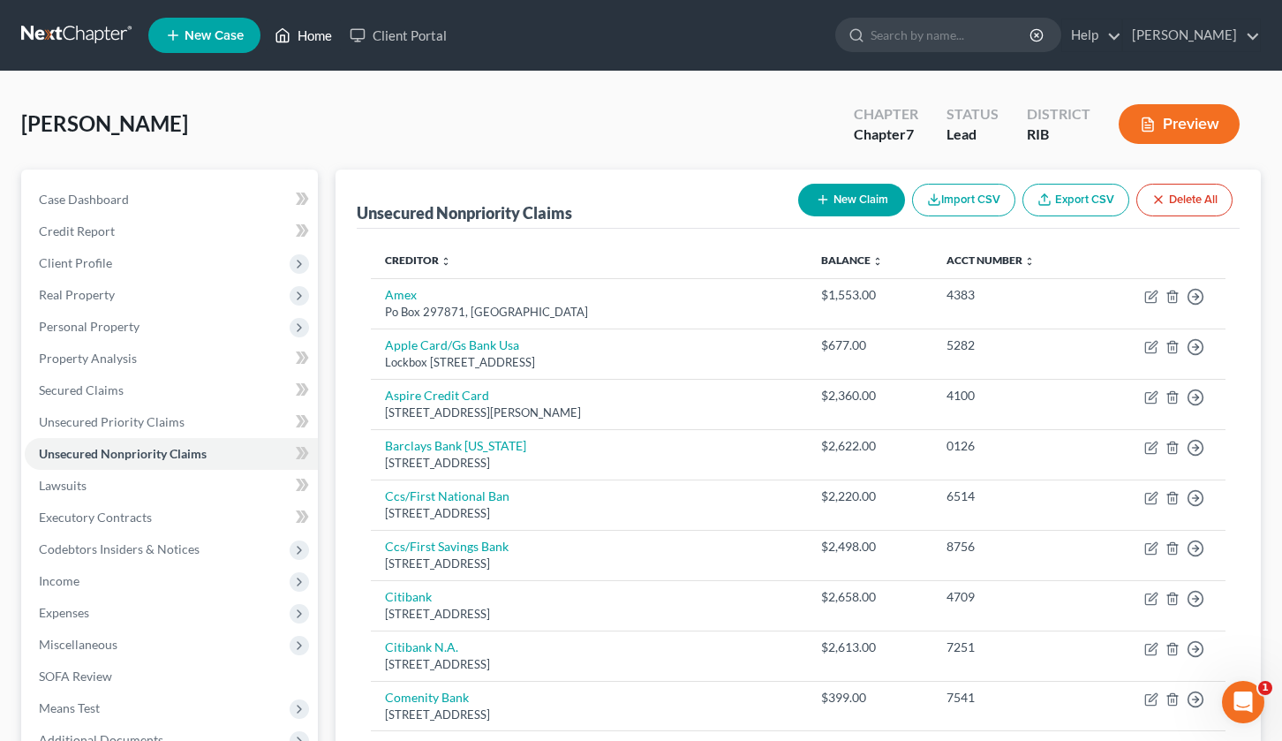
click at [307, 34] on link "Home" at bounding box center [303, 35] width 75 height 32
